Goal: Find specific page/section: Find specific page/section

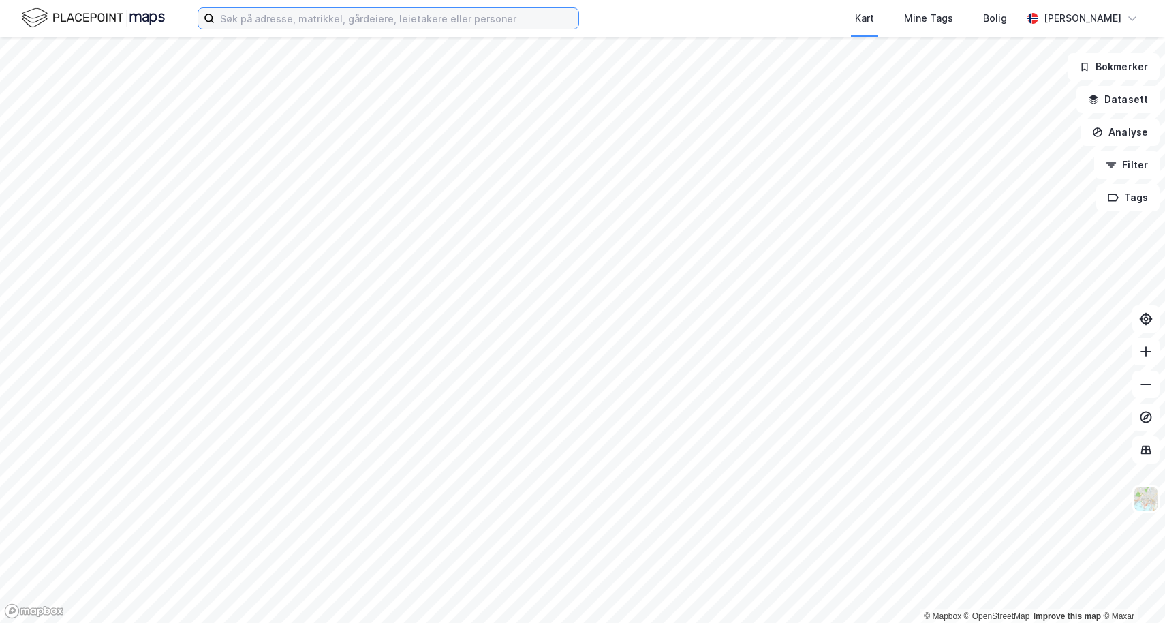
click at [465, 17] on input at bounding box center [397, 18] width 364 height 20
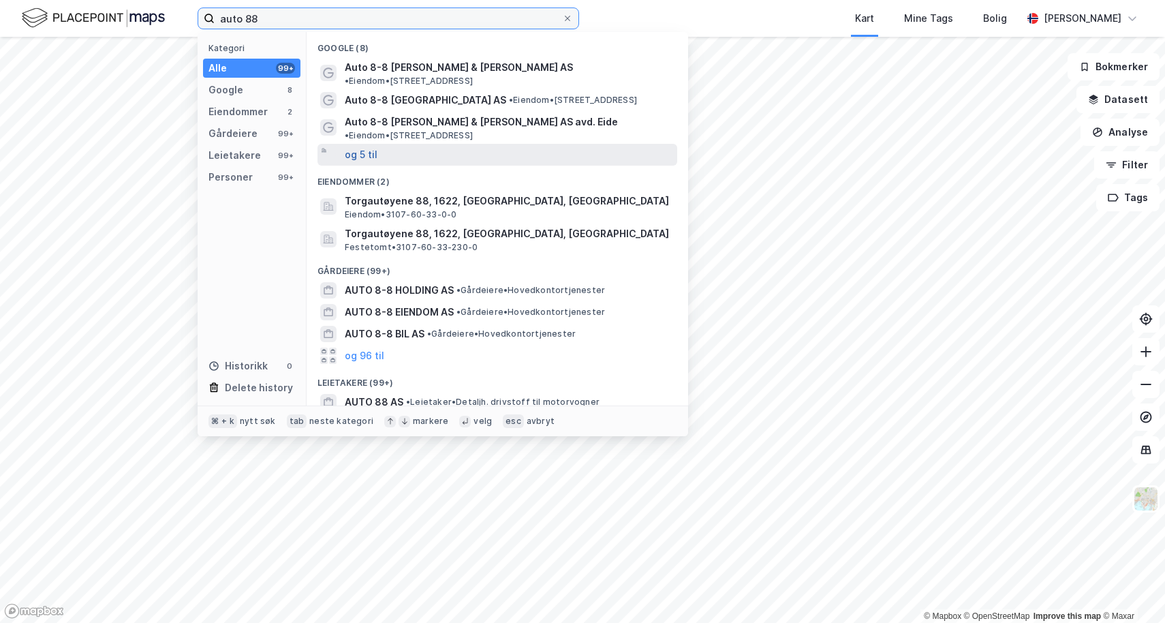
type input "auto 88"
click at [366, 146] on button "og 5 til" at bounding box center [361, 154] width 33 height 16
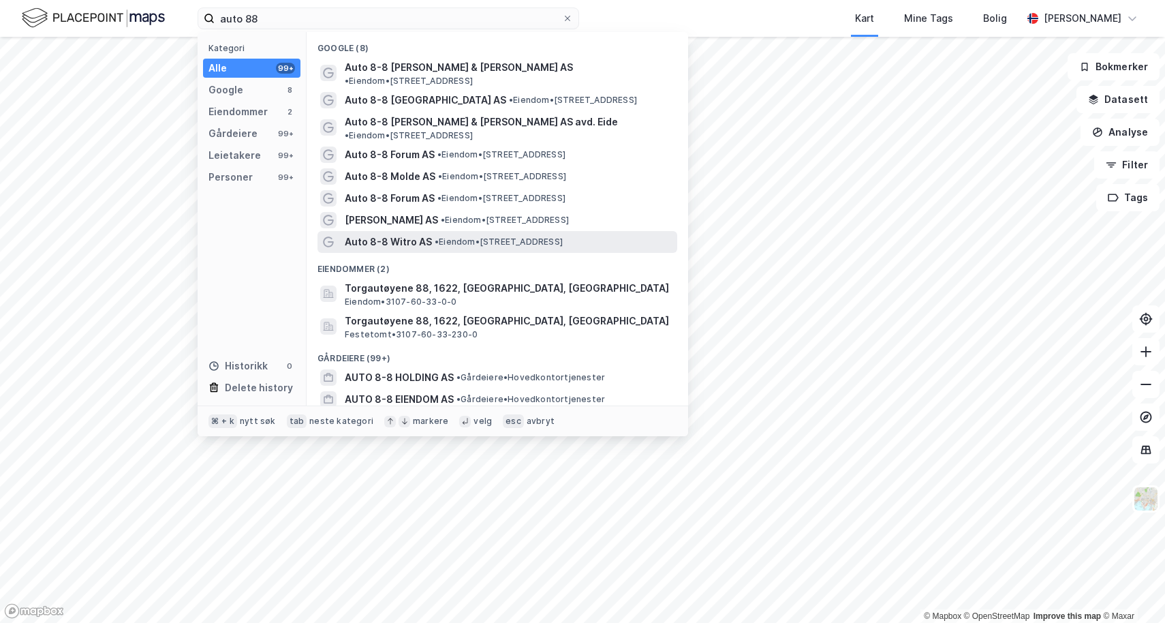
click at [438, 236] on span "• Eiendom • [STREET_ADDRESS]" at bounding box center [499, 241] width 128 height 11
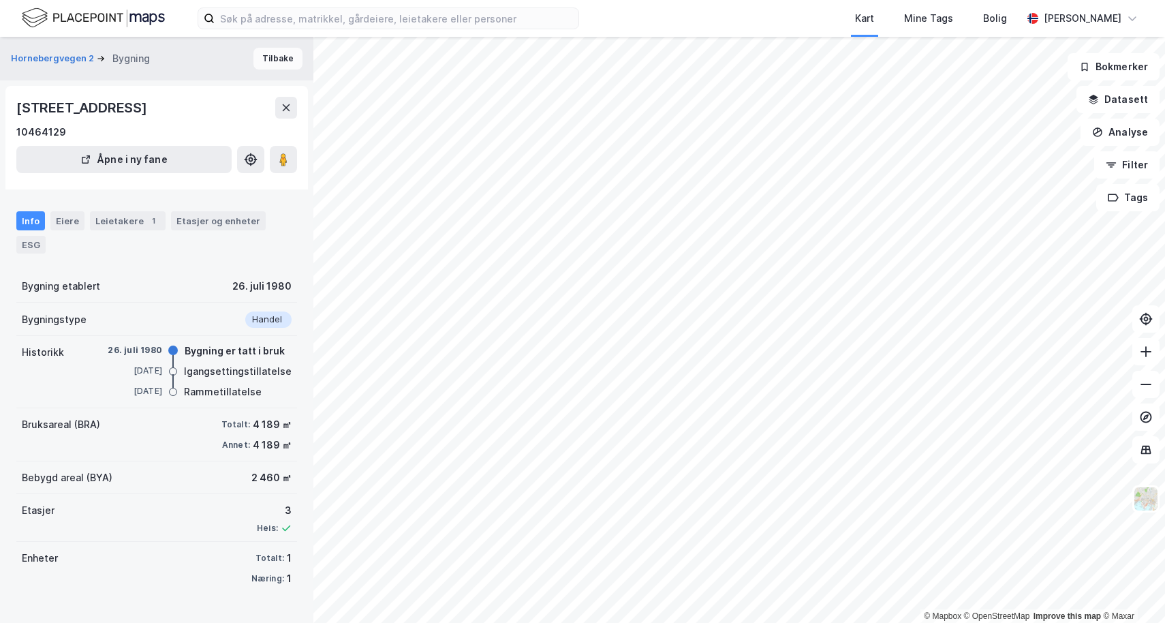
click at [269, 53] on button "Tilbake" at bounding box center [277, 59] width 49 height 22
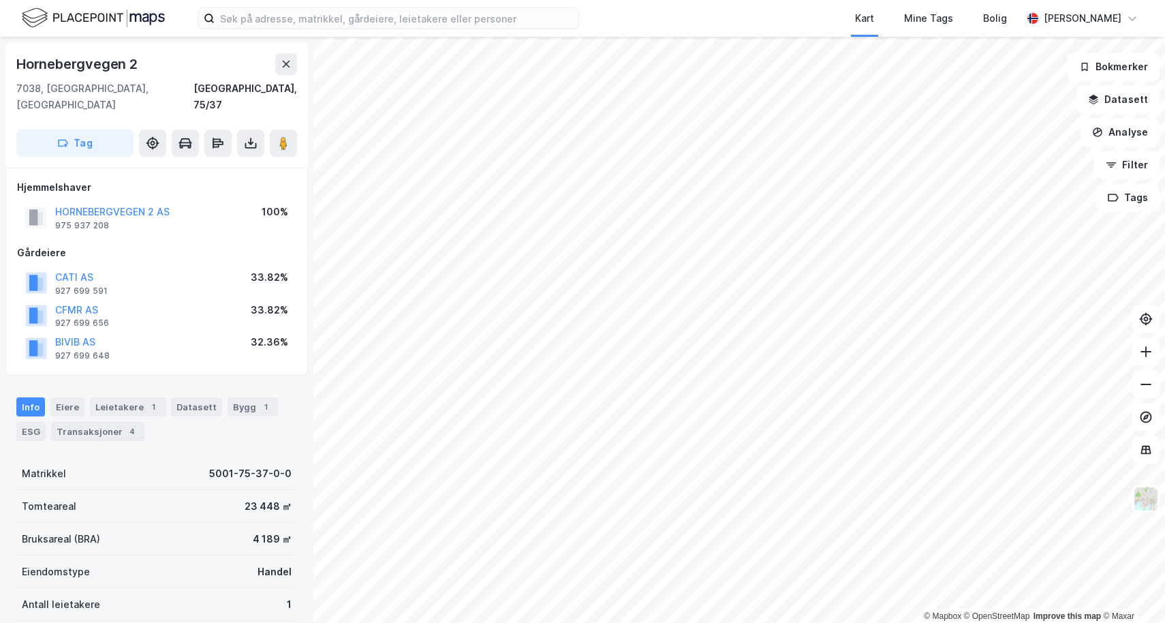
click at [206, 168] on div "Hjemmelshaver HORNEBERGVEGEN 2 AS 975 937 208 100% Gårdeiere CATI AS 927 699 59…" at bounding box center [156, 272] width 302 height 208
click at [198, 179] on div "Hjemmelshaver" at bounding box center [156, 187] width 279 height 16
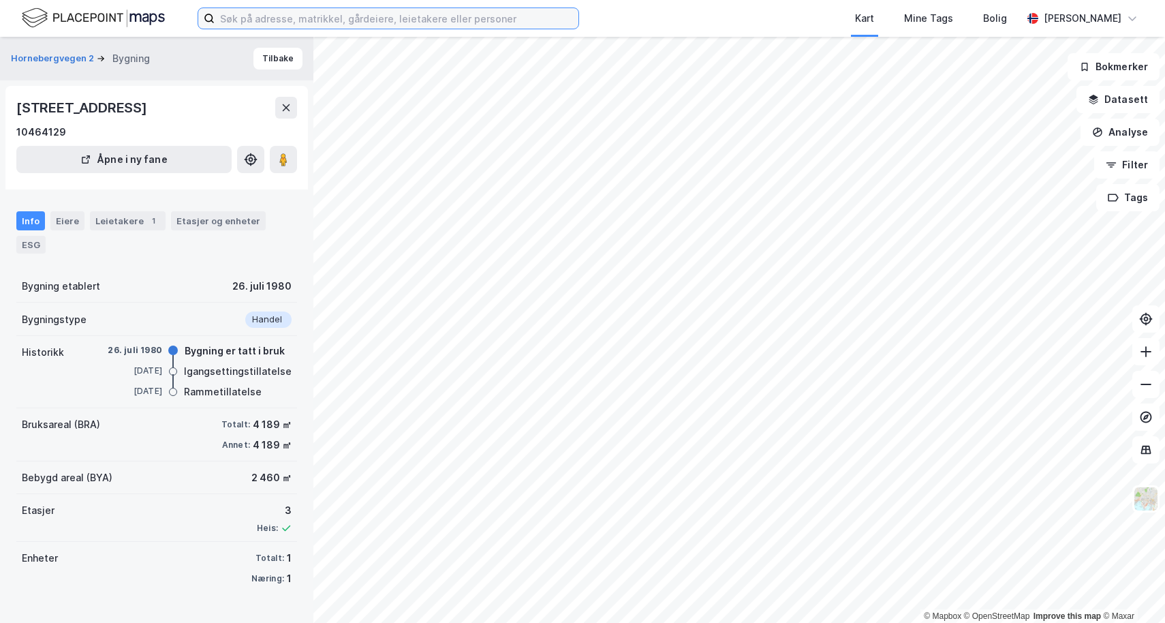
click at [326, 13] on input at bounding box center [397, 18] width 364 height 20
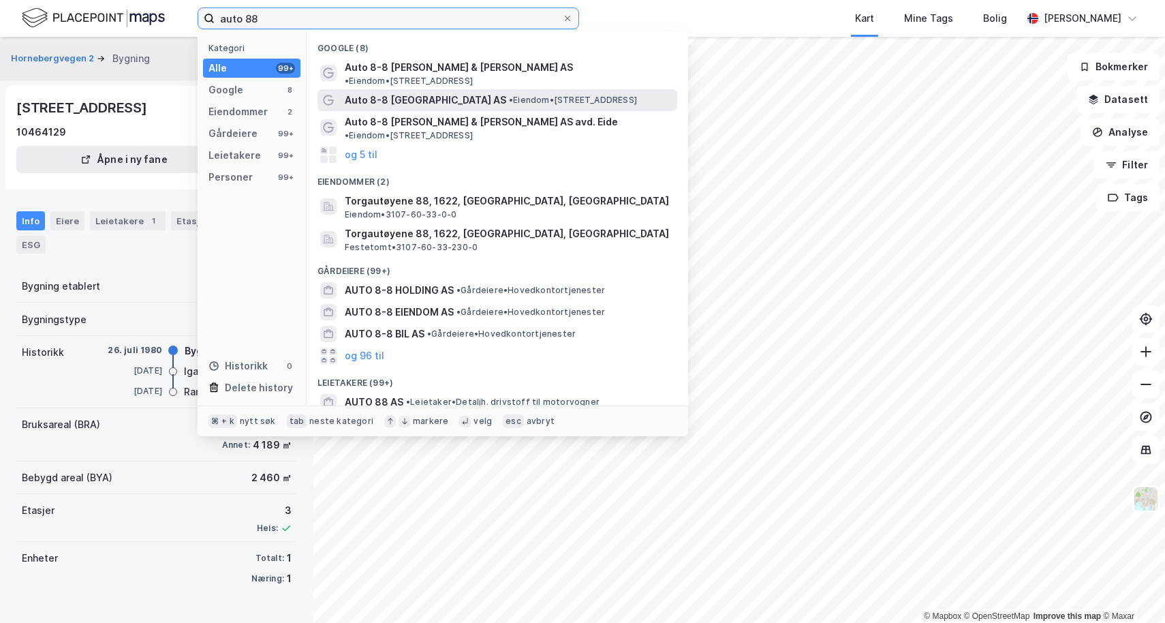
type input "auto 88"
click at [404, 92] on span "Auto 8-8 [GEOGRAPHIC_DATA] AS" at bounding box center [425, 100] width 161 height 16
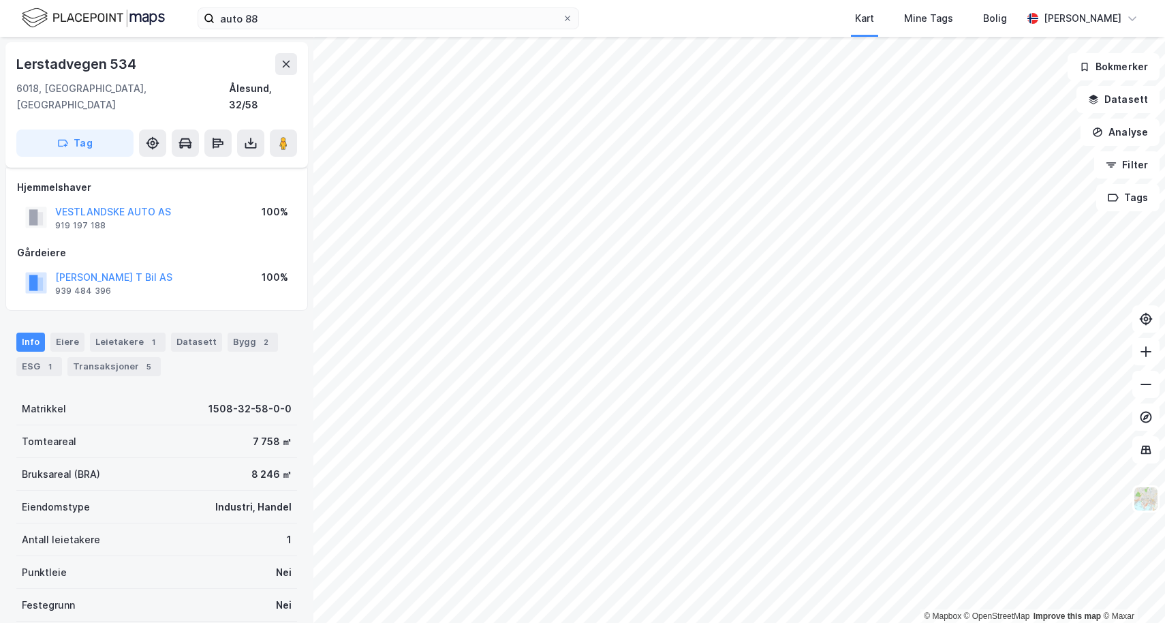
scroll to position [23, 0]
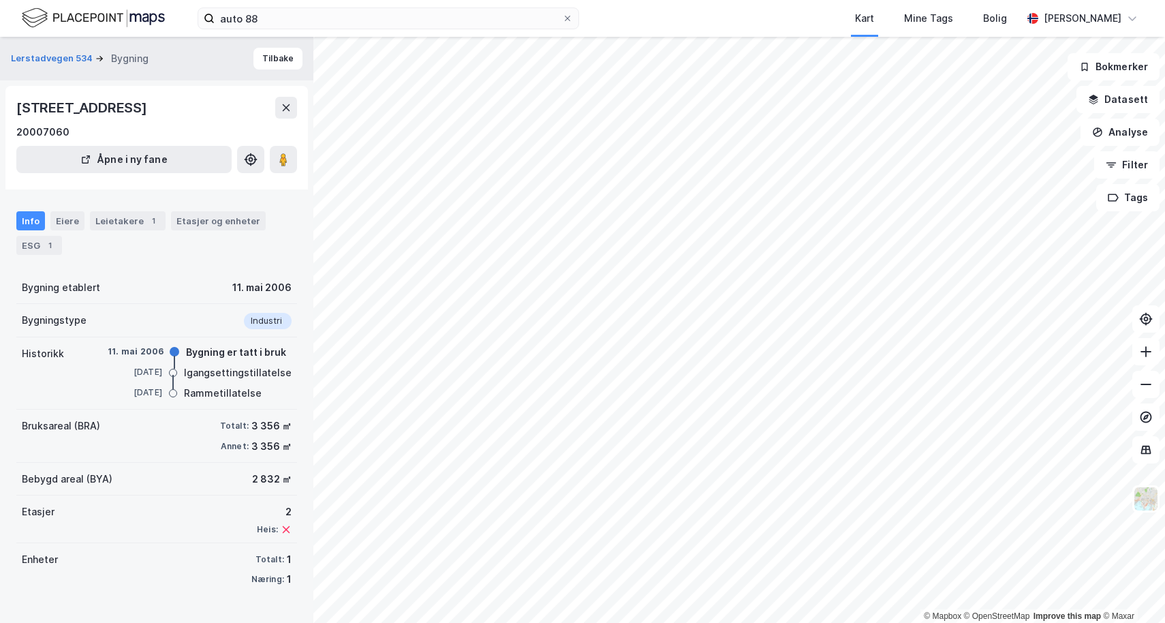
scroll to position [10, 0]
click at [566, 18] on icon at bounding box center [567, 18] width 8 height 8
click at [562, 18] on input "auto 88" at bounding box center [388, 18] width 347 height 20
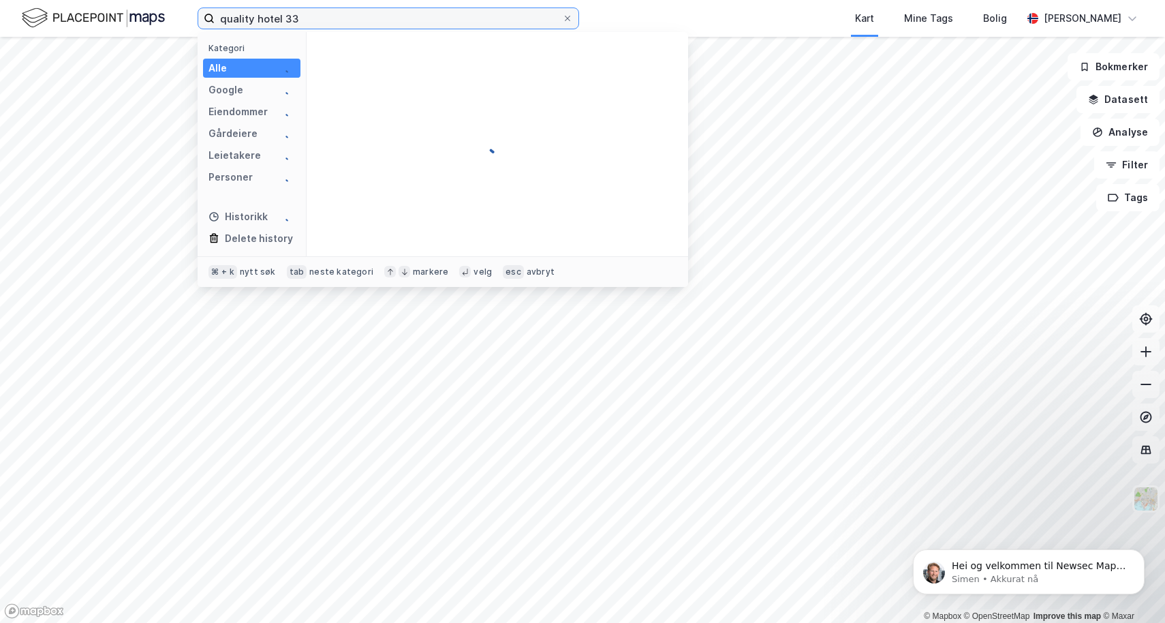
type input "quality hotel 33"
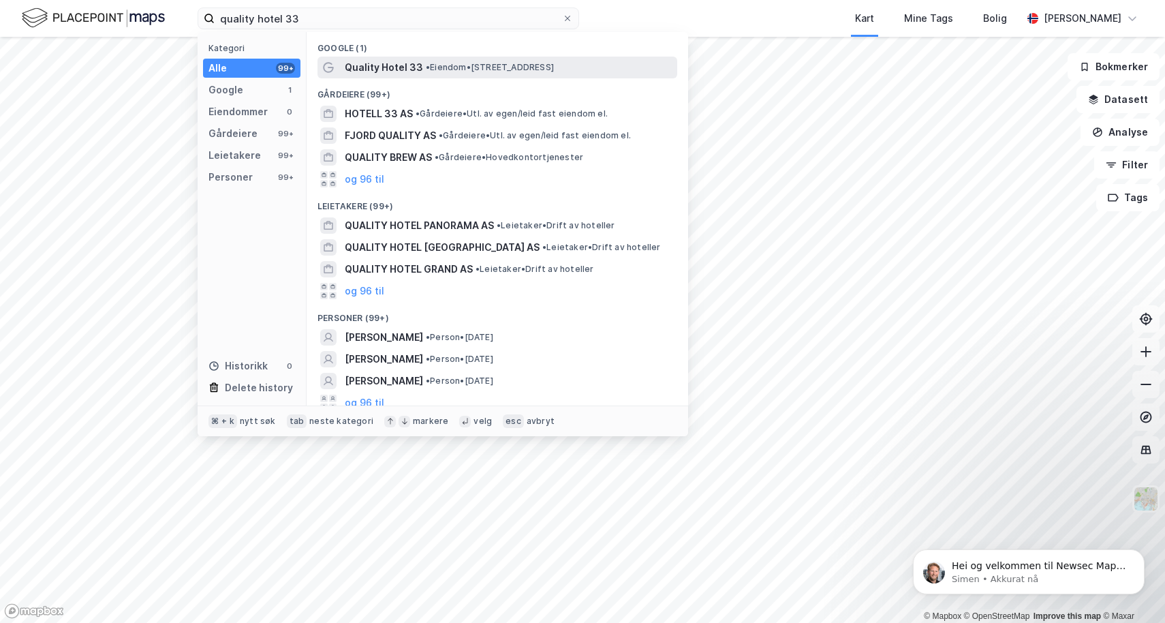
click at [424, 61] on div "Quality Hotel 33 • Eiendom • Østre Aker vei 33, 0581 Oslo" at bounding box center [510, 67] width 330 height 16
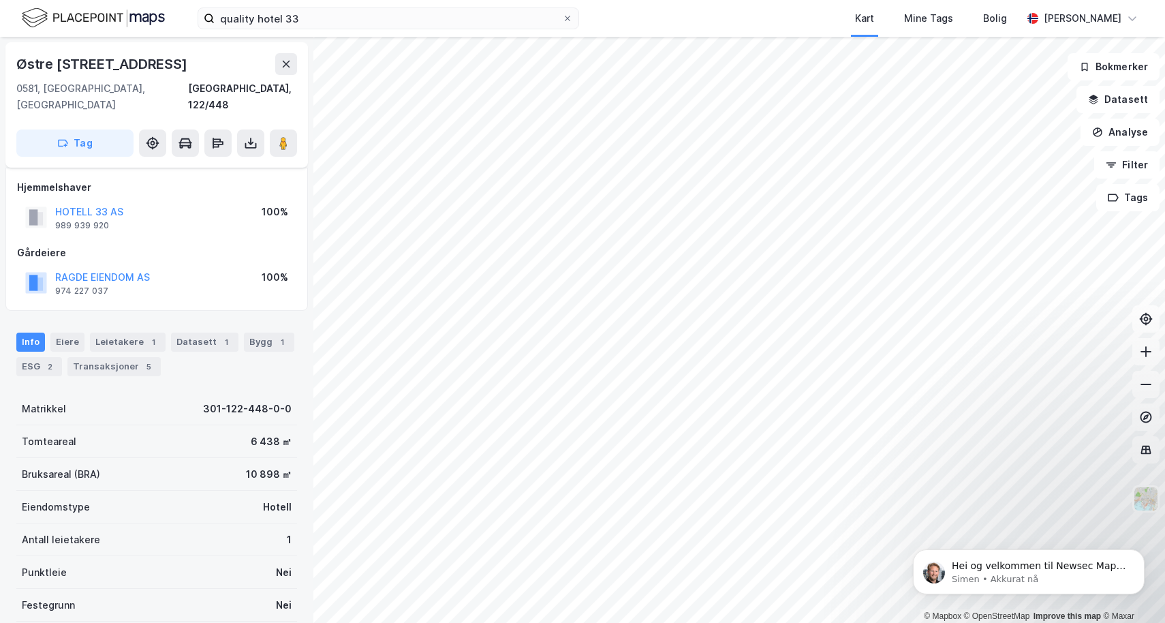
scroll to position [10, 0]
